Goal: Information Seeking & Learning: Check status

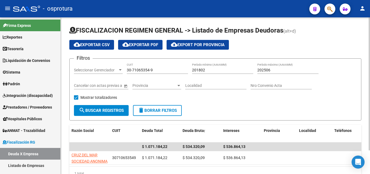
scroll to position [28, 0]
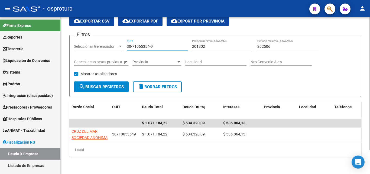
click at [159, 44] on input "30-71065354-9" at bounding box center [157, 46] width 61 height 5
paste input "0809479-6"
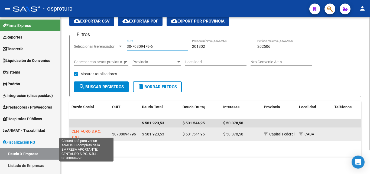
type input "30-70809479-6"
click at [88, 129] on span "CENTAURO S.P.C. S.R.L." at bounding box center [87, 134] width 30 height 11
type textarea "30708094796"
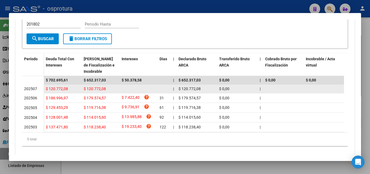
scroll to position [81, 0]
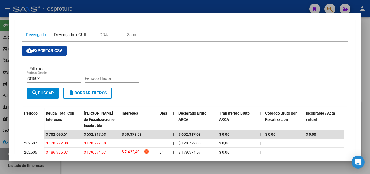
click at [76, 34] on div "Devengado x CUIL" at bounding box center [70, 35] width 33 height 6
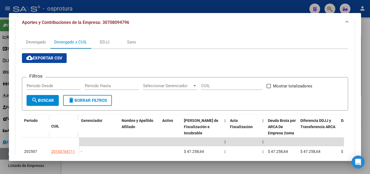
scroll to position [73, 0]
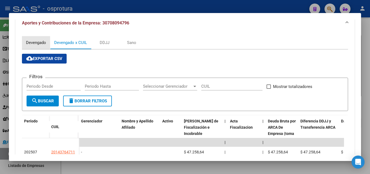
click at [43, 41] on div "Devengado" at bounding box center [36, 43] width 20 height 6
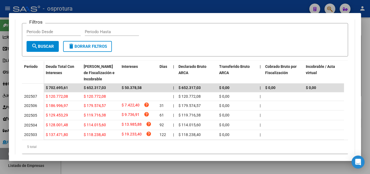
scroll to position [135, 0]
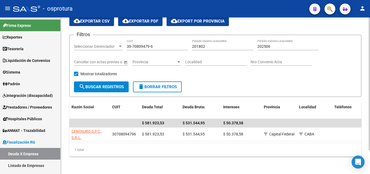
click at [162, 44] on input "30-70809479-6" at bounding box center [157, 46] width 61 height 5
paste input
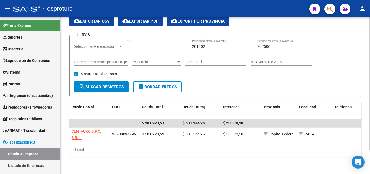
click at [159, 44] on input "CUIT" at bounding box center [157, 46] width 61 height 5
paste input "30-65484650-9"
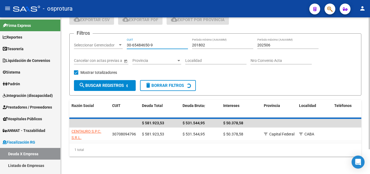
scroll to position [23, 0]
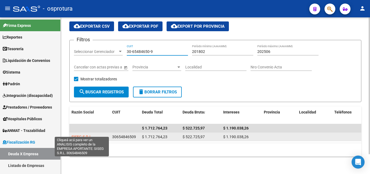
type input "30-65484650-9"
click at [86, 134] on span "SISEG S.R.L." at bounding box center [82, 136] width 21 height 4
type textarea "30654846509"
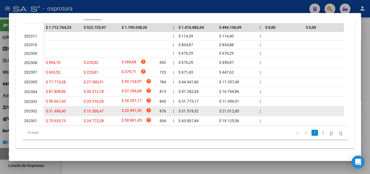
scroll to position [194, 0]
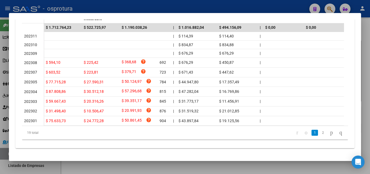
click at [320, 133] on link "2" at bounding box center [323, 132] width 7 height 6
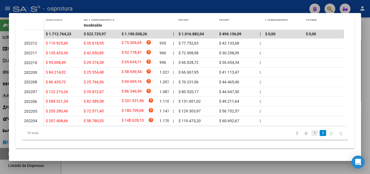
scroll to position [188, 0]
click at [311, 131] on link "1" at bounding box center [314, 133] width 7 height 6
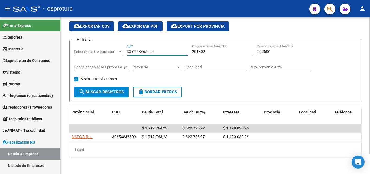
click at [156, 49] on input "30-65484650-9" at bounding box center [157, 51] width 61 height 5
paste input "9009853-5"
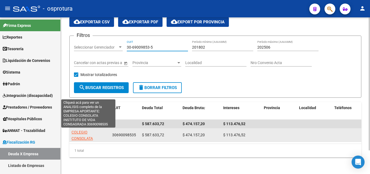
type input "30-69009853-5"
click at [87, 138] on span "COLEGIO CONSOLATA INSTITUTO DE VIDA CONSAGRADA" at bounding box center [88, 141] width 33 height 23
type textarea "30690098535"
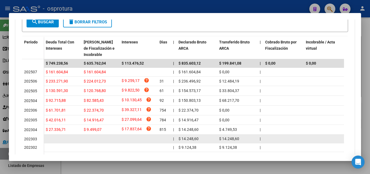
scroll to position [165, 0]
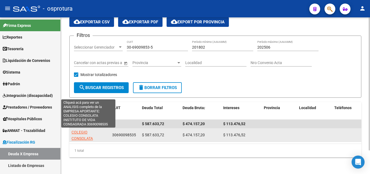
click at [81, 132] on span "COLEGIO CONSOLATA INSTITUTO DE VIDA CONSAGRADA" at bounding box center [88, 141] width 33 height 23
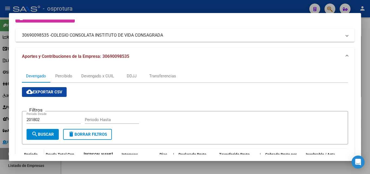
scroll to position [27, 0]
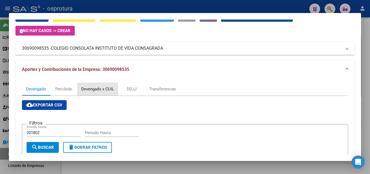
drag, startPoint x: 99, startPoint y: 89, endPoint x: 176, endPoint y: 130, distance: 87.7
click at [99, 89] on div "Devengado x CUIL" at bounding box center [97, 89] width 33 height 6
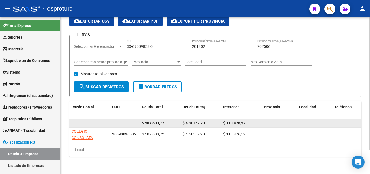
scroll to position [28, 0]
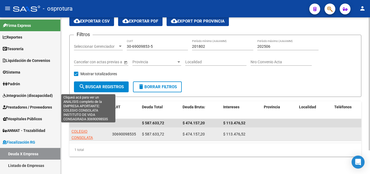
click at [87, 134] on span "COLEGIO CONSOLATA INSTITUTO DE VIDA CONSAGRADA" at bounding box center [88, 140] width 33 height 23
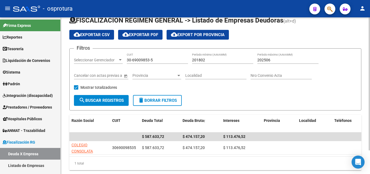
scroll to position [1, 0]
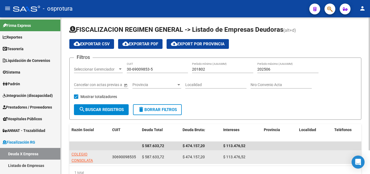
drag, startPoint x: 183, startPoint y: 156, endPoint x: 204, endPoint y: 156, distance: 21.4
click at [204, 156] on span "$ 474.157,20" at bounding box center [194, 156] width 22 height 4
copy span "$ 474.157,20"
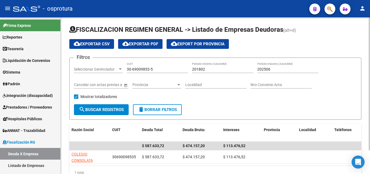
click at [164, 66] on div "30-69009853-5 CUIT" at bounding box center [157, 67] width 61 height 11
click at [163, 67] on div "30-69009853-5 CUIT" at bounding box center [157, 67] width 61 height 11
click at [163, 68] on input "30-69009853-5" at bounding box center [157, 69] width 61 height 5
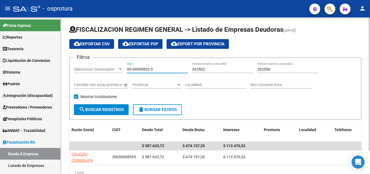
paste input "71740586-9"
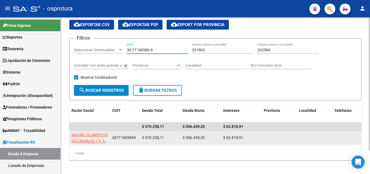
scroll to position [28, 0]
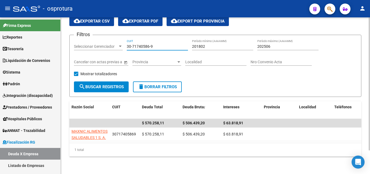
type input "30-71740586-9"
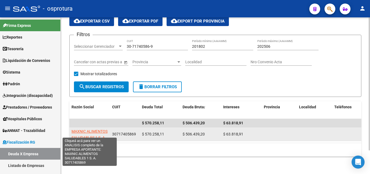
click at [93, 132] on span "MAXNIC ALIMENTOS SALUDABLES 1 S. A." at bounding box center [90, 134] width 36 height 11
type textarea "30717405869"
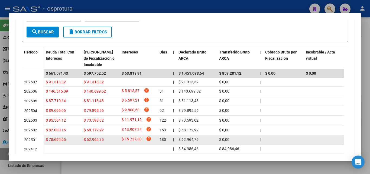
scroll to position [135, 0]
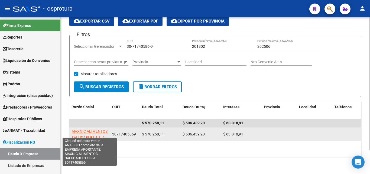
click at [90, 134] on span "MAXNIC ALIMENTOS SALUDABLES 1 S. A." at bounding box center [90, 134] width 36 height 11
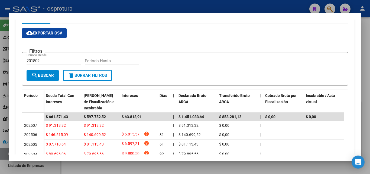
scroll to position [108, 0]
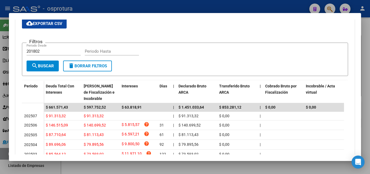
click at [155, 7] on div at bounding box center [185, 87] width 370 height 174
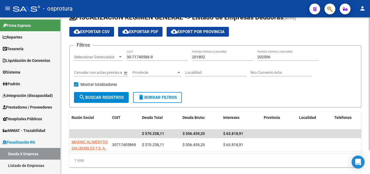
scroll to position [1, 0]
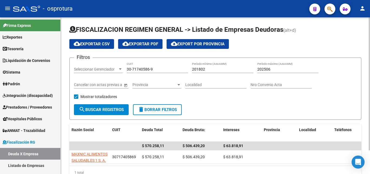
click at [156, 71] on input "30-71740586-9" at bounding box center [157, 69] width 61 height 5
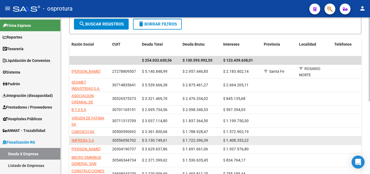
scroll to position [81, 0]
